Goal: Task Accomplishment & Management: Manage account settings

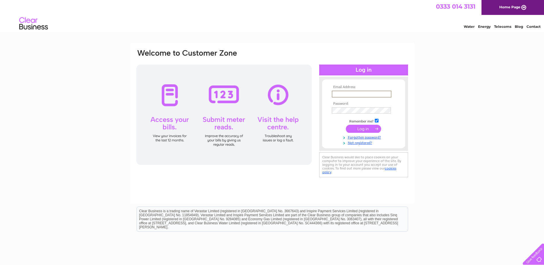
click at [366, 91] on input "text" at bounding box center [362, 94] width 60 height 7
type input "[EMAIL_ADDRESS][DOMAIN_NAME]"
click at [346, 125] on input "submit" at bounding box center [363, 129] width 35 height 8
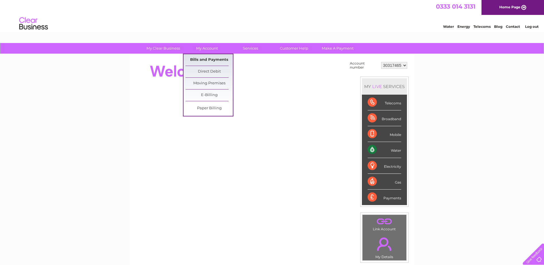
click at [205, 60] on link "Bills and Payments" at bounding box center [209, 59] width 47 height 11
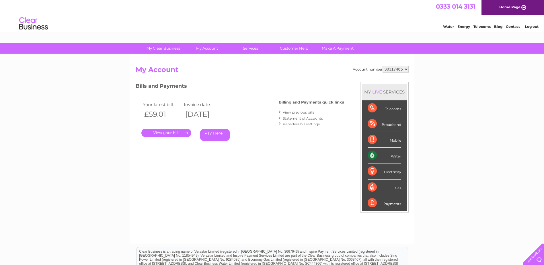
click at [179, 131] on link "." at bounding box center [166, 133] width 50 height 8
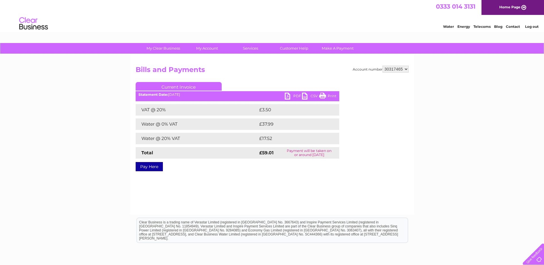
click at [294, 97] on link "PDF" at bounding box center [293, 97] width 17 height 8
click at [535, 26] on link "Log out" at bounding box center [531, 26] width 13 height 4
